Goal: Check status: Check status

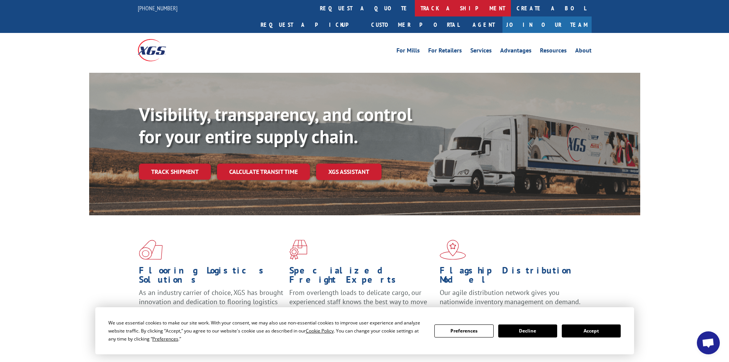
click at [415, 7] on link "track a shipment" at bounding box center [463, 8] width 96 height 16
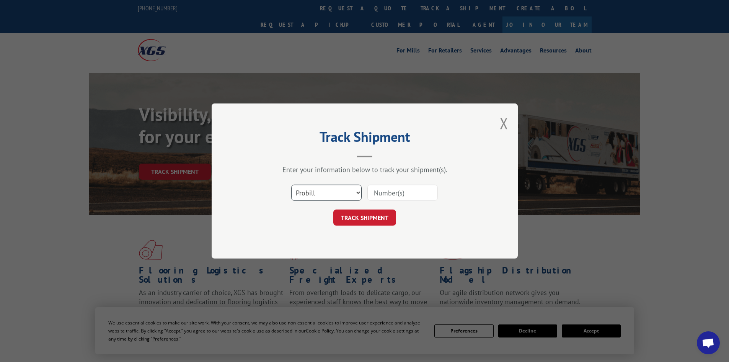
click at [308, 194] on select "Select category... Probill BOL PO" at bounding box center [326, 192] width 70 height 16
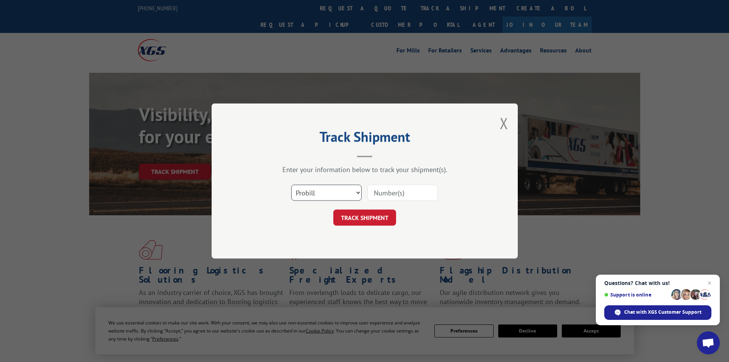
select select "bol"
click at [291, 184] on select "Select category... Probill BOL PO" at bounding box center [326, 192] width 70 height 16
paste input "5642089"
type input "5642089"
click at [355, 221] on button "TRACK SHIPMENT" at bounding box center [364, 217] width 63 height 16
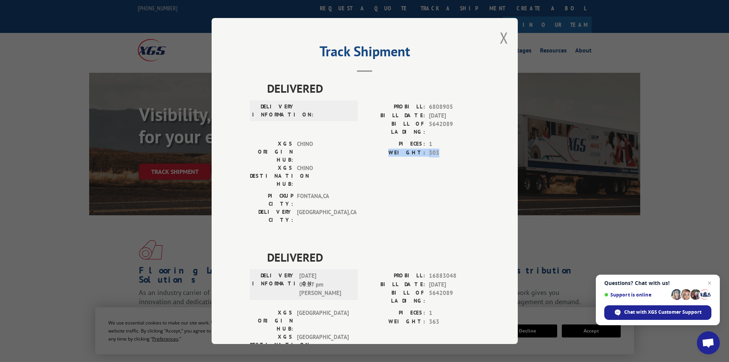
drag, startPoint x: 514, startPoint y: 135, endPoint x: 517, endPoint y: 149, distance: 14.2
click at [517, 149] on div "Track Shipment DELIVERED DELIVERY INFORMATION: PROBILL: 6808905 BILL DATE: [DAT…" at bounding box center [365, 181] width 306 height 326
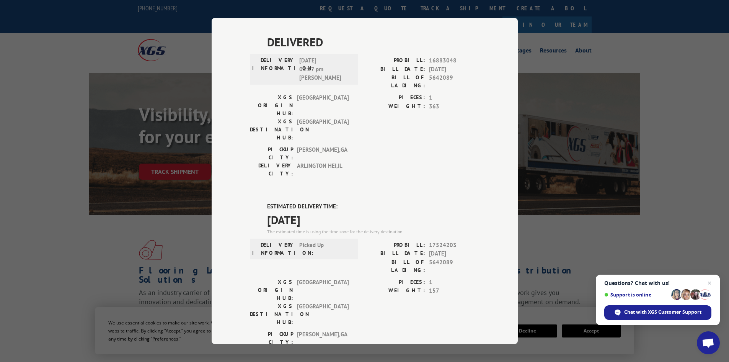
scroll to position [209, 0]
